Goal: Check status

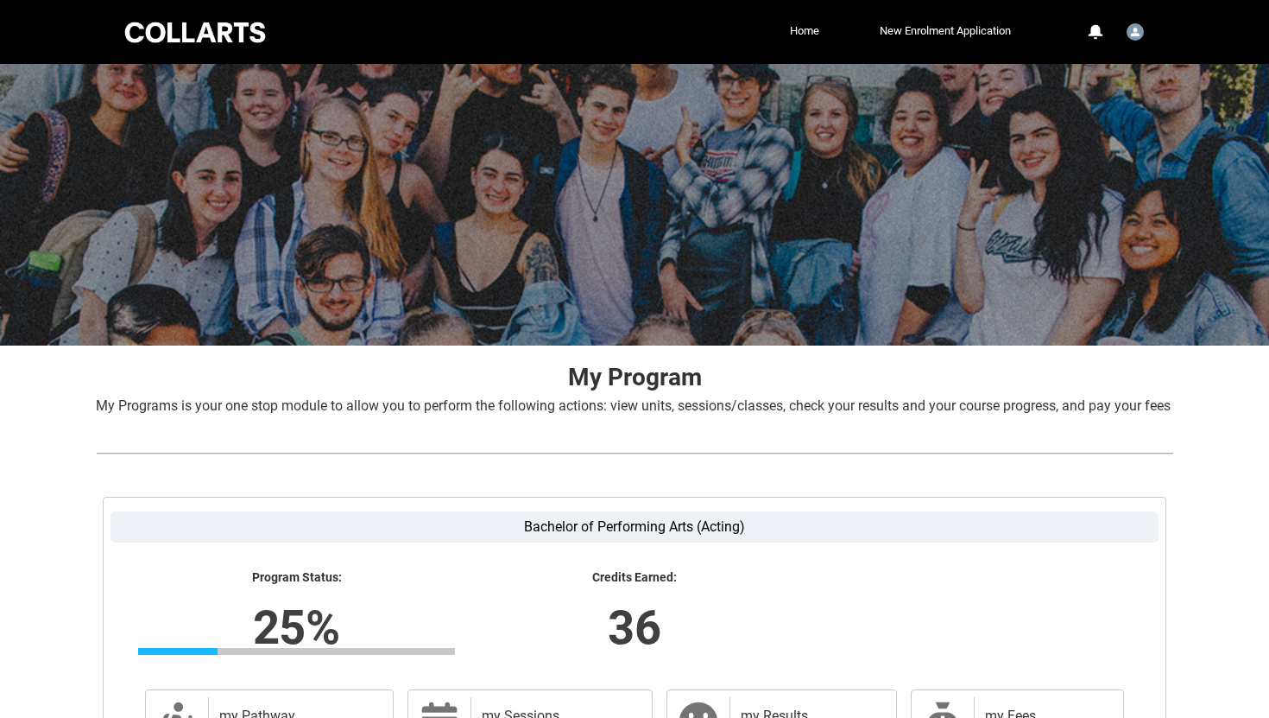
scroll to position [244, 0]
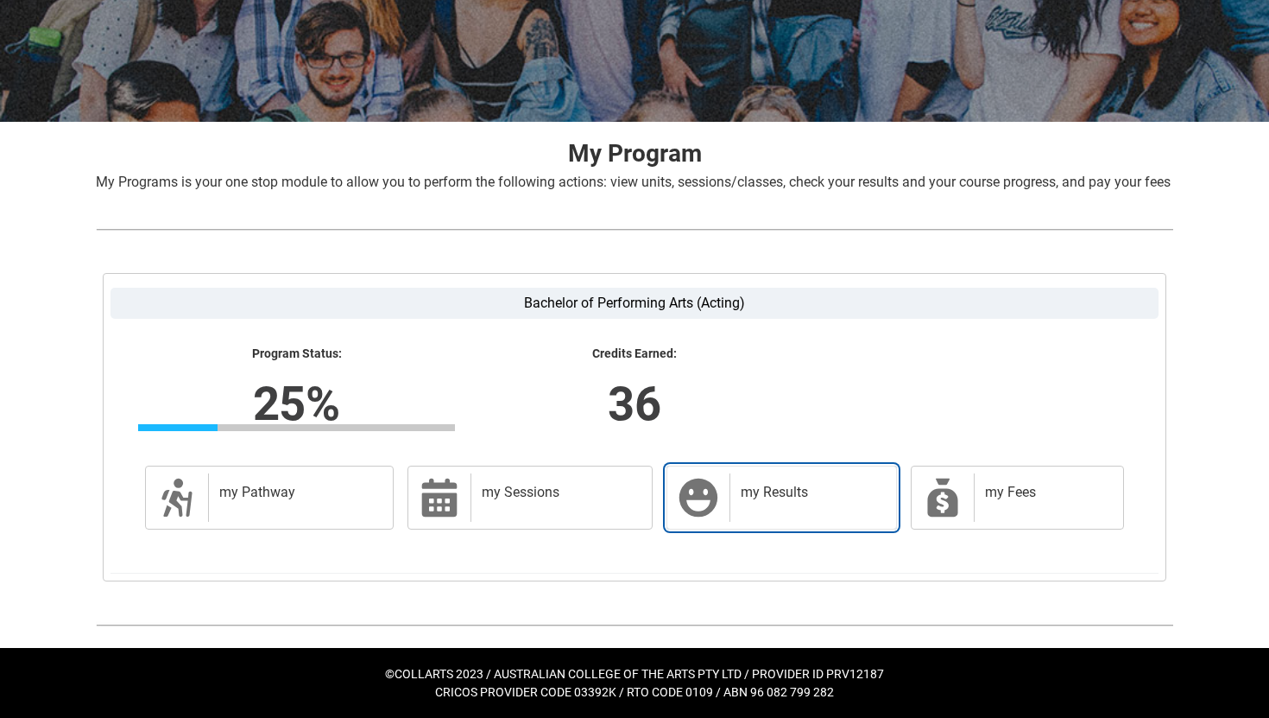
click at [799, 497] on h2 "my Results" at bounding box center [810, 492] width 138 height 17
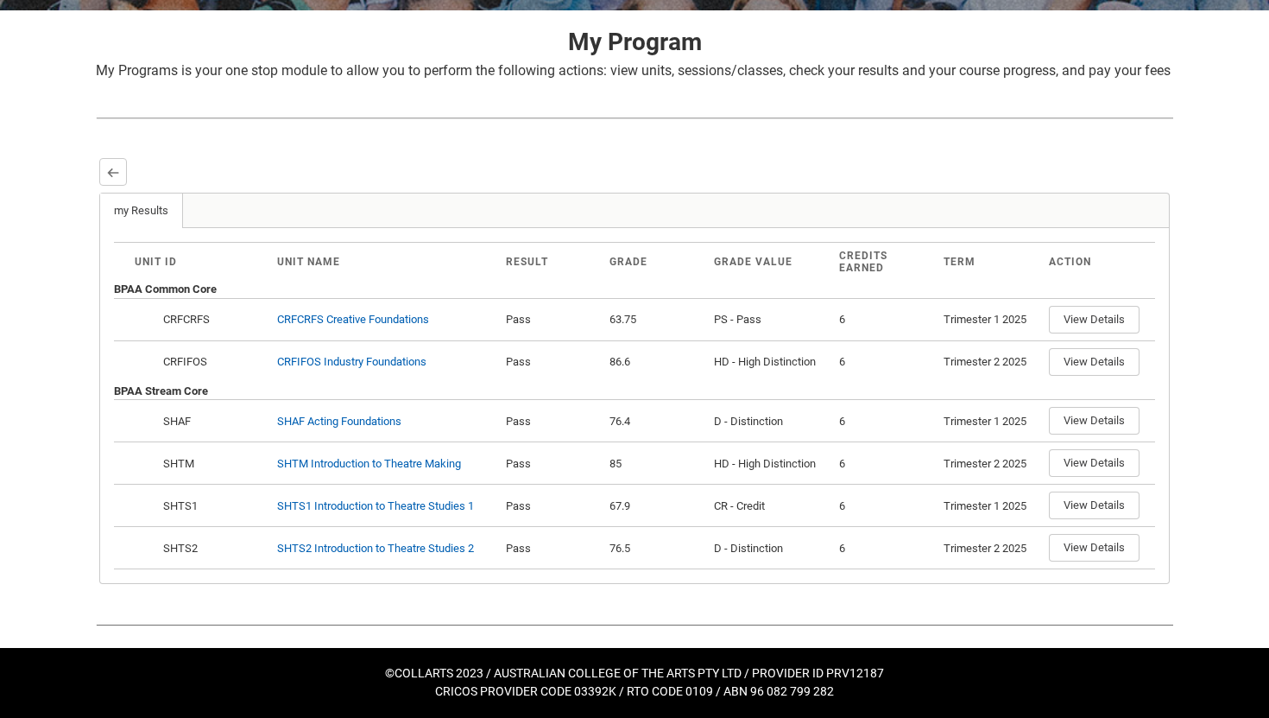
scroll to position [0, 0]
